Goal: Information Seeking & Learning: Learn about a topic

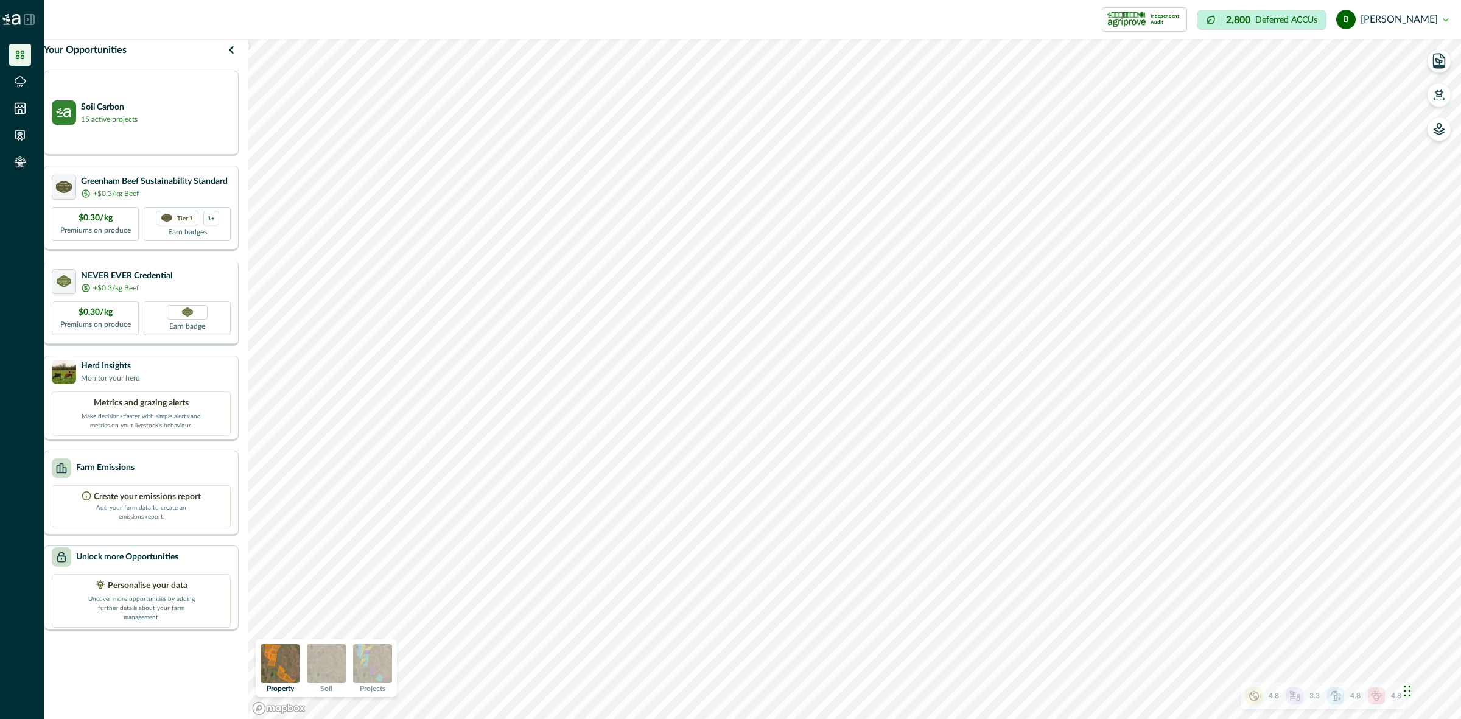
click at [156, 291] on div "+$0.3/kg Beef" at bounding box center [126, 287] width 91 height 11
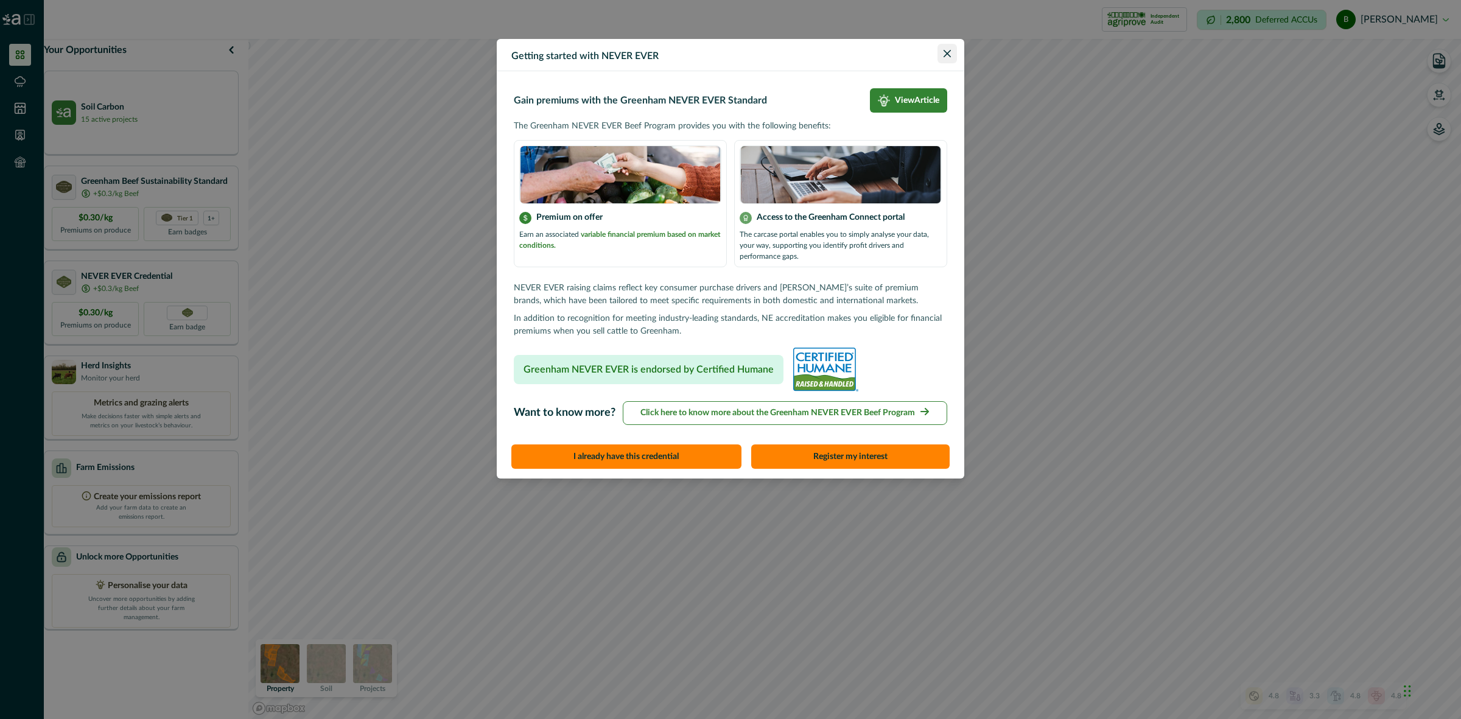
click at [948, 50] on icon "Close" at bounding box center [946, 53] width 7 height 7
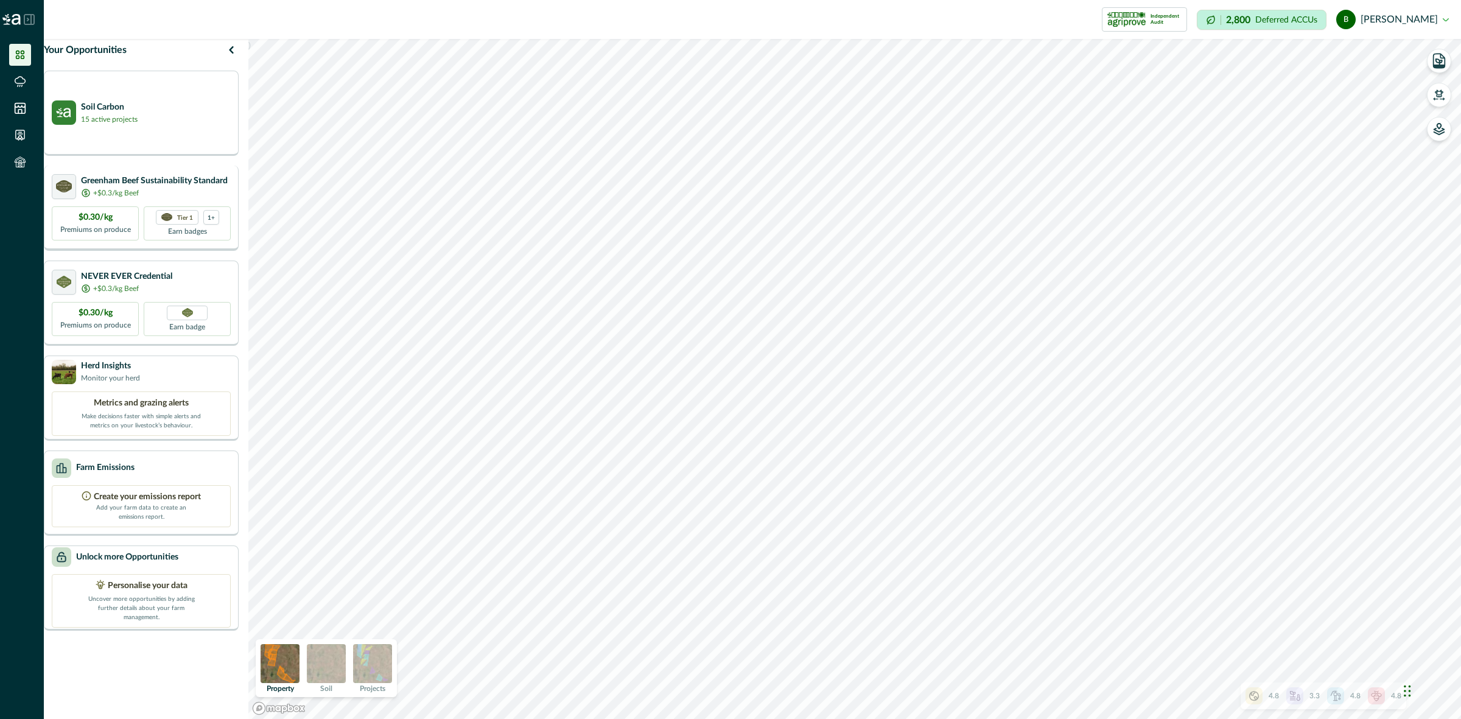
click at [154, 198] on div "+$0.3/kg Beef" at bounding box center [154, 192] width 147 height 11
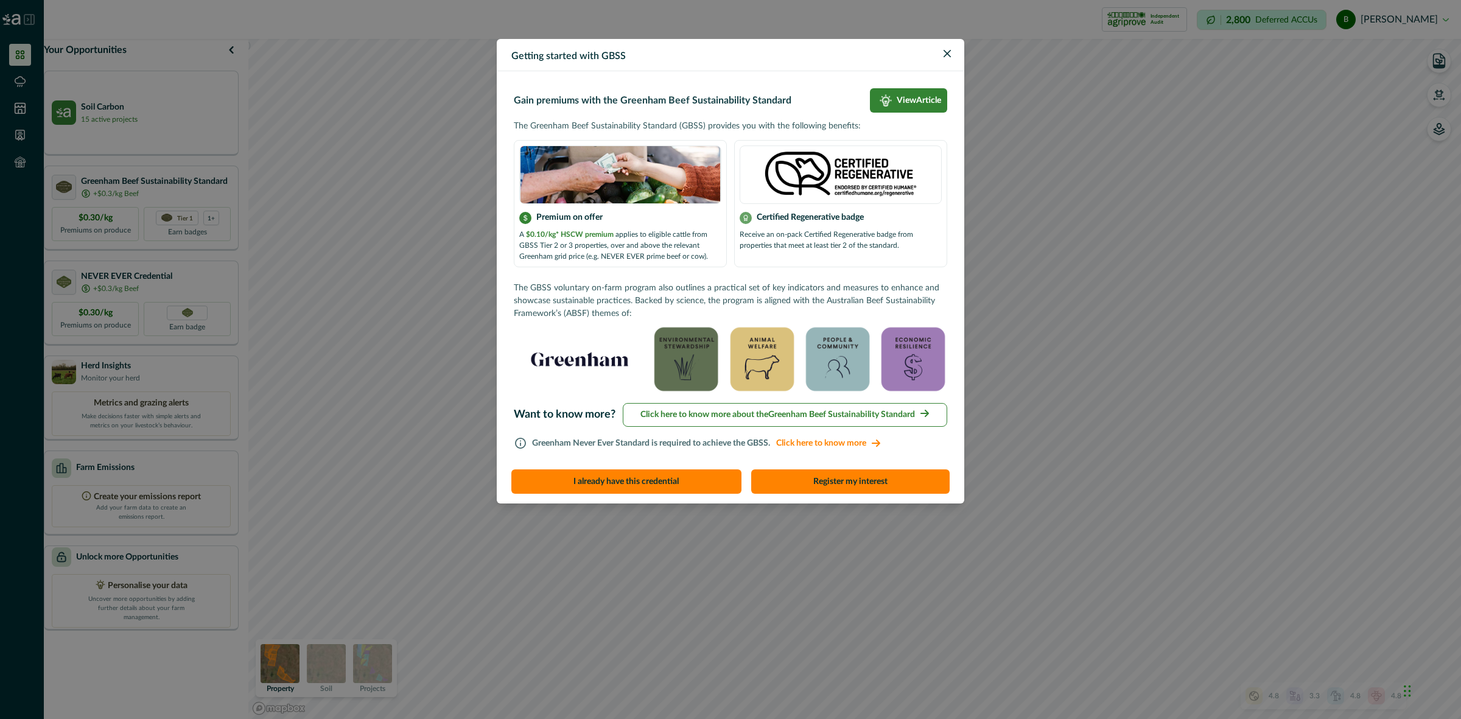
click at [661, 580] on div "Getting started with GBSS Gain premiums with the Greenham Beef Sustainability S…" at bounding box center [730, 359] width 1461 height 719
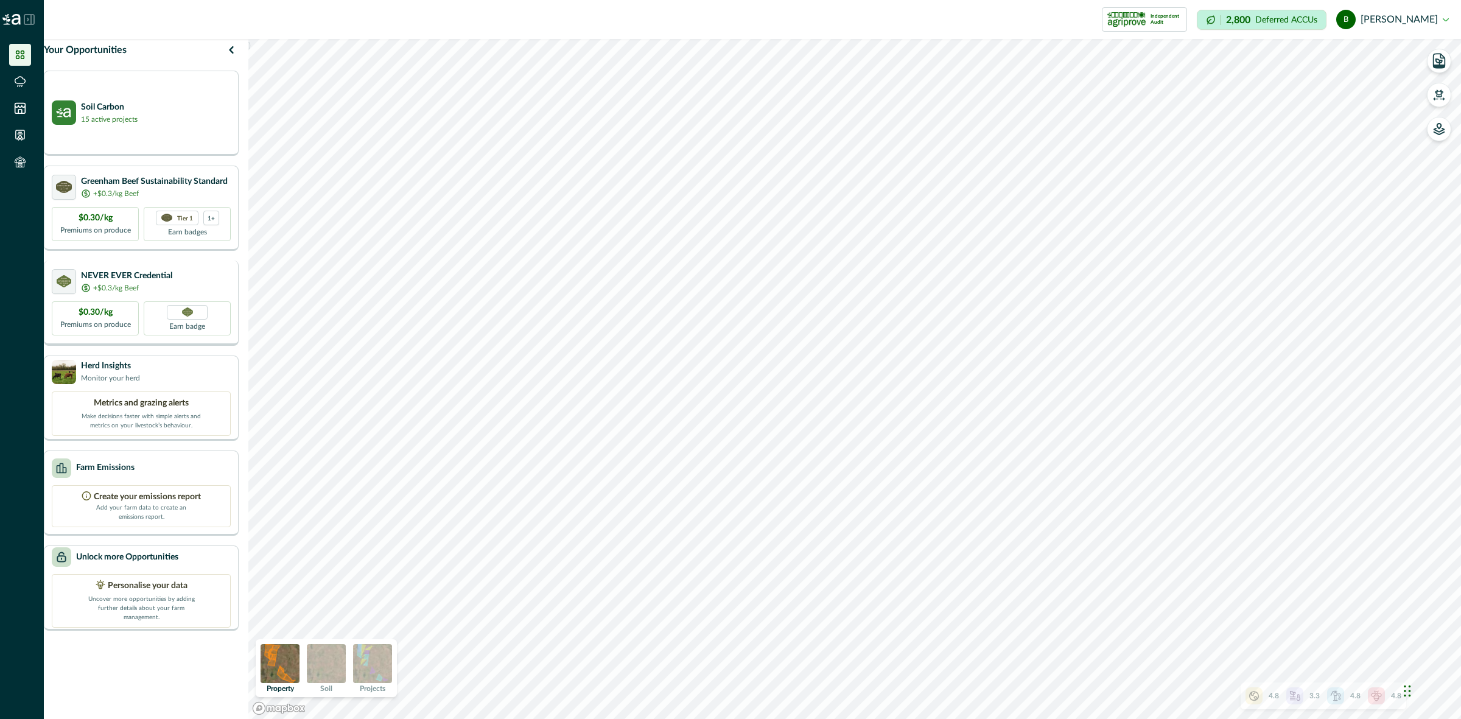
click at [180, 271] on div "NEVER EVER Credential +$0.3/kg Beef $0.30/kg Premiums on produce Earn badge" at bounding box center [141, 302] width 195 height 85
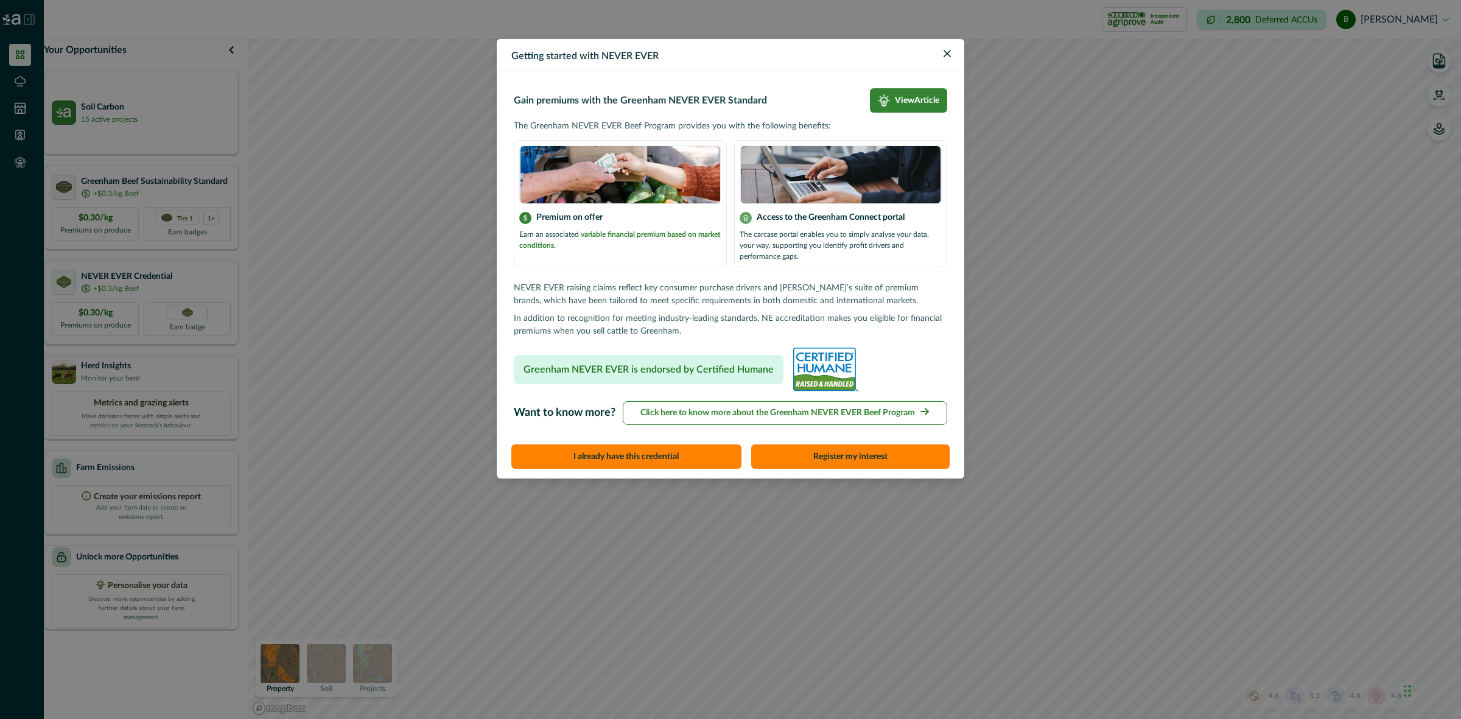
click at [382, 226] on div "Getting started with NEVER EVER Gain premiums with the Greenham NEVER EVER Stan…" at bounding box center [730, 359] width 1461 height 719
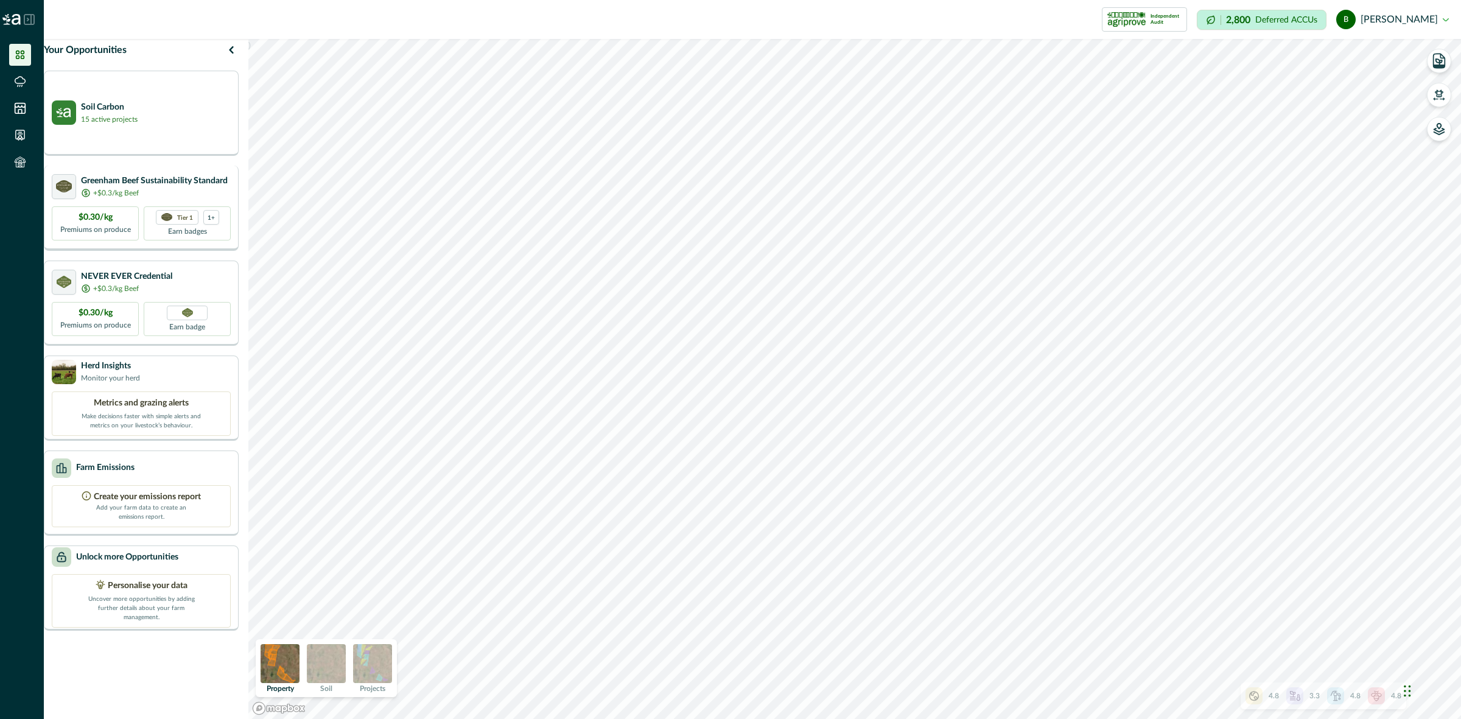
click at [204, 187] on p "Greenham Beef Sustainability Standard" at bounding box center [154, 181] width 147 height 13
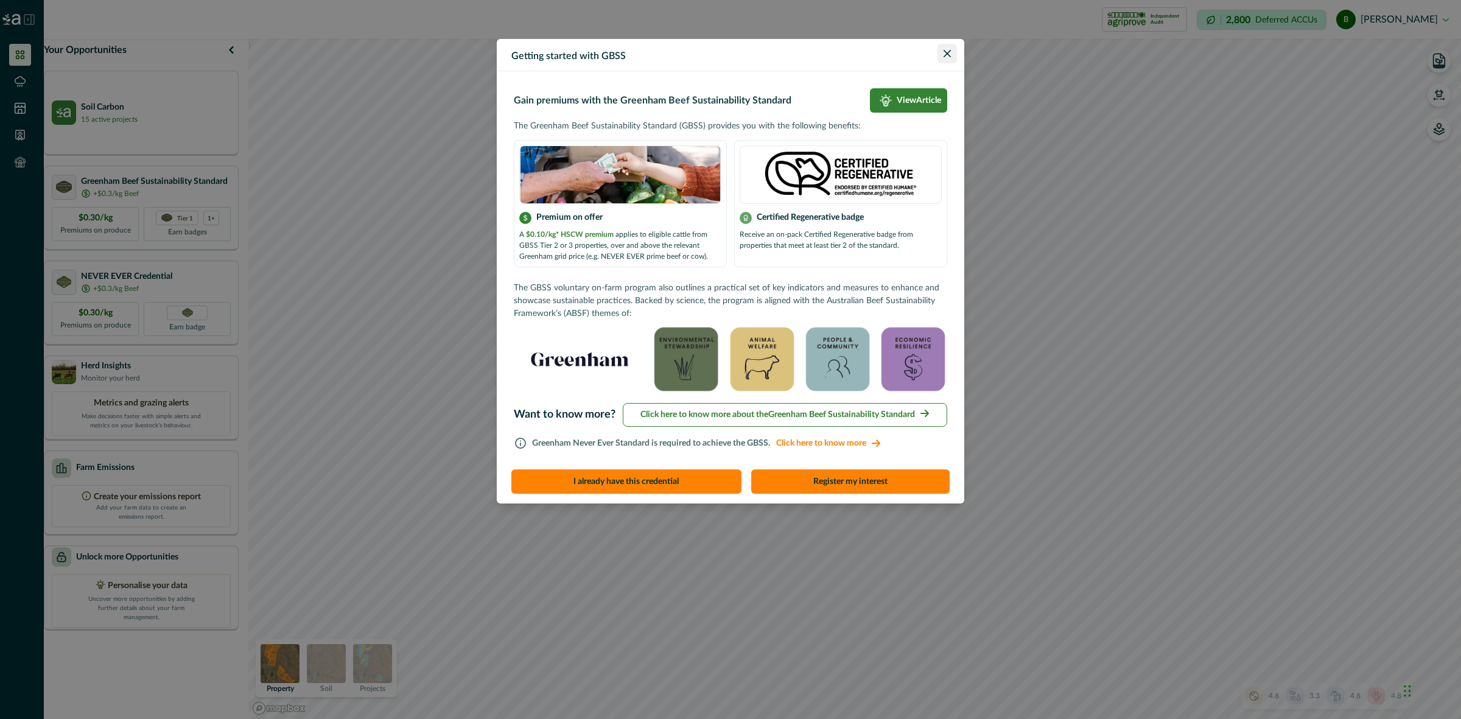
click at [941, 55] on button "Close" at bounding box center [946, 53] width 19 height 19
